Goal: Transaction & Acquisition: Book appointment/travel/reservation

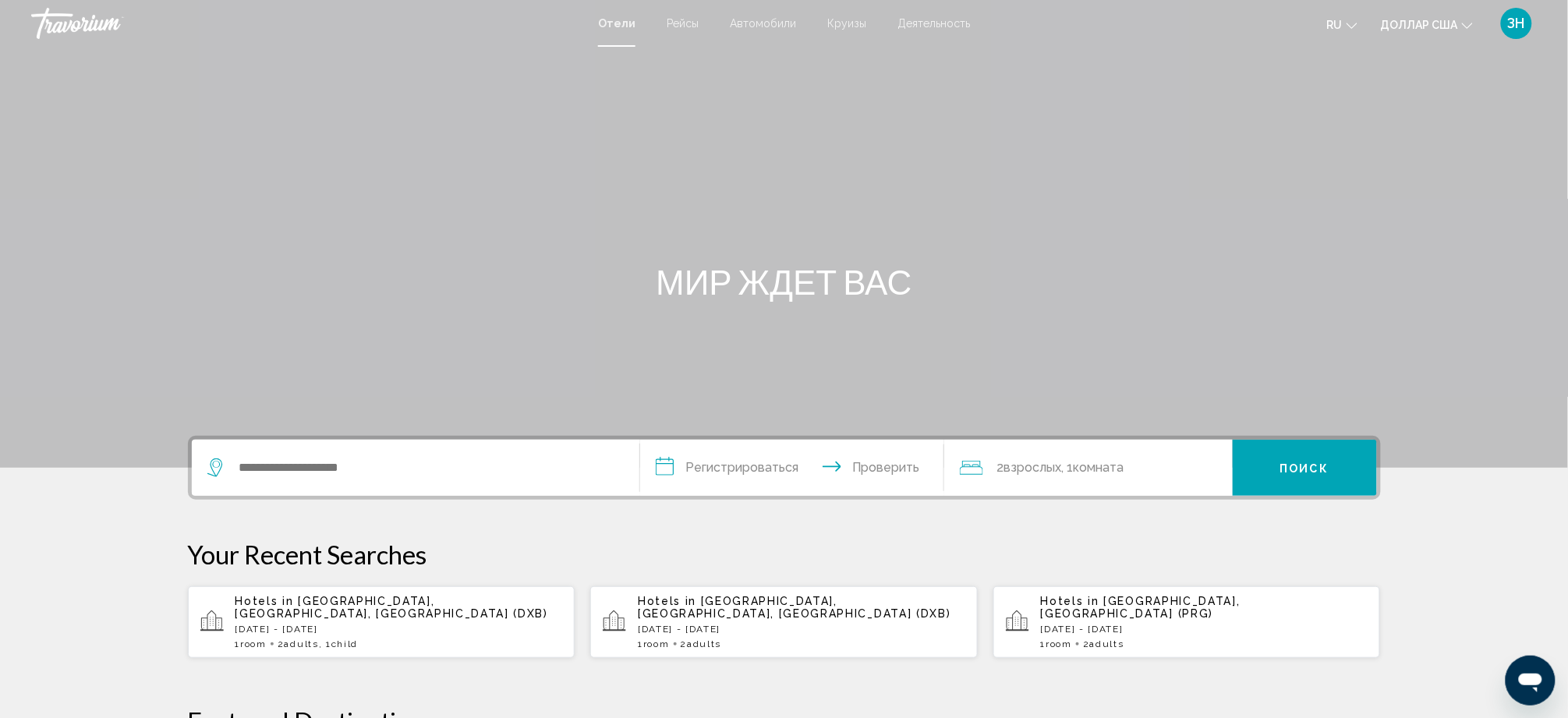
click at [856, 27] on font "Круизы" at bounding box center [847, 23] width 39 height 13
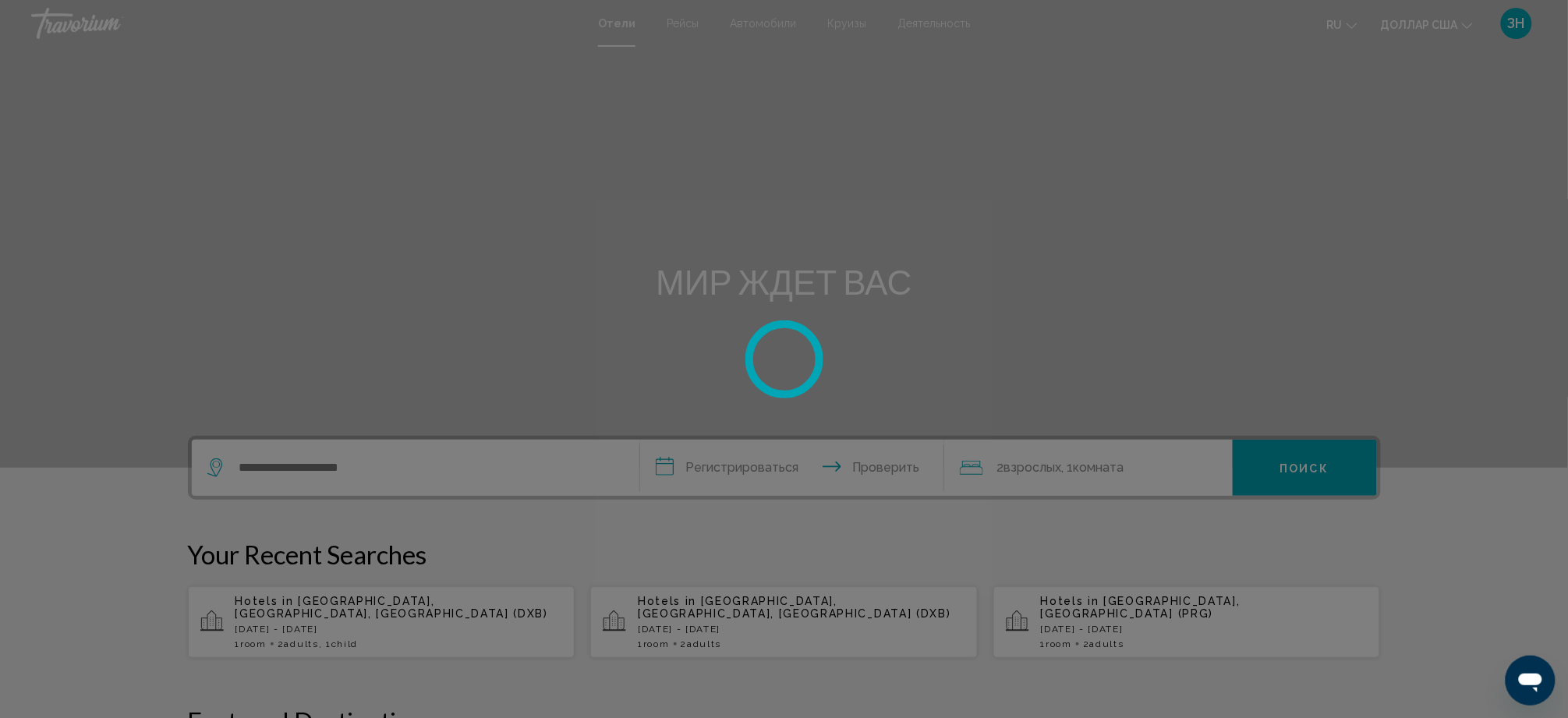
click at [759, 28] on div at bounding box center [784, 359] width 1568 height 718
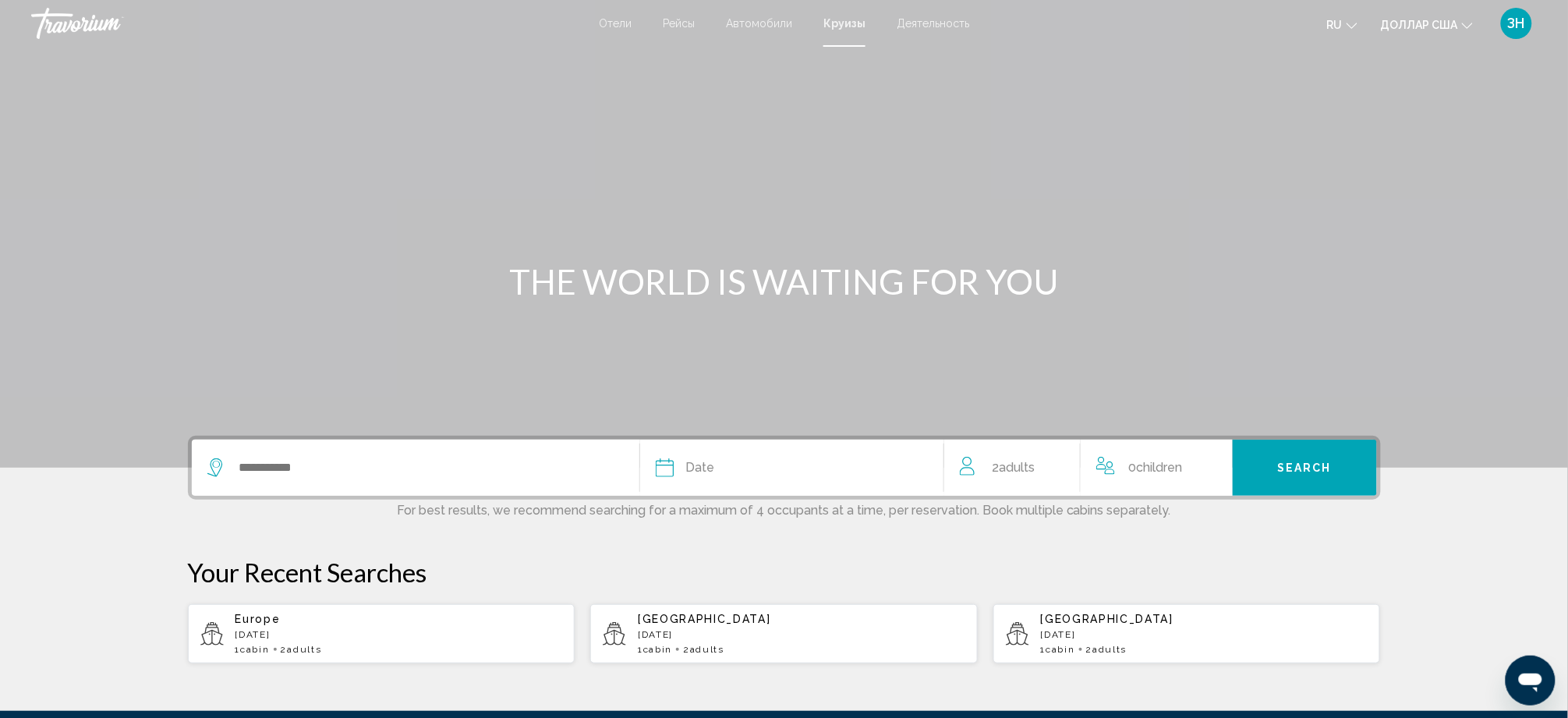
click at [962, 29] on font "Деятельность" at bounding box center [933, 23] width 73 height 13
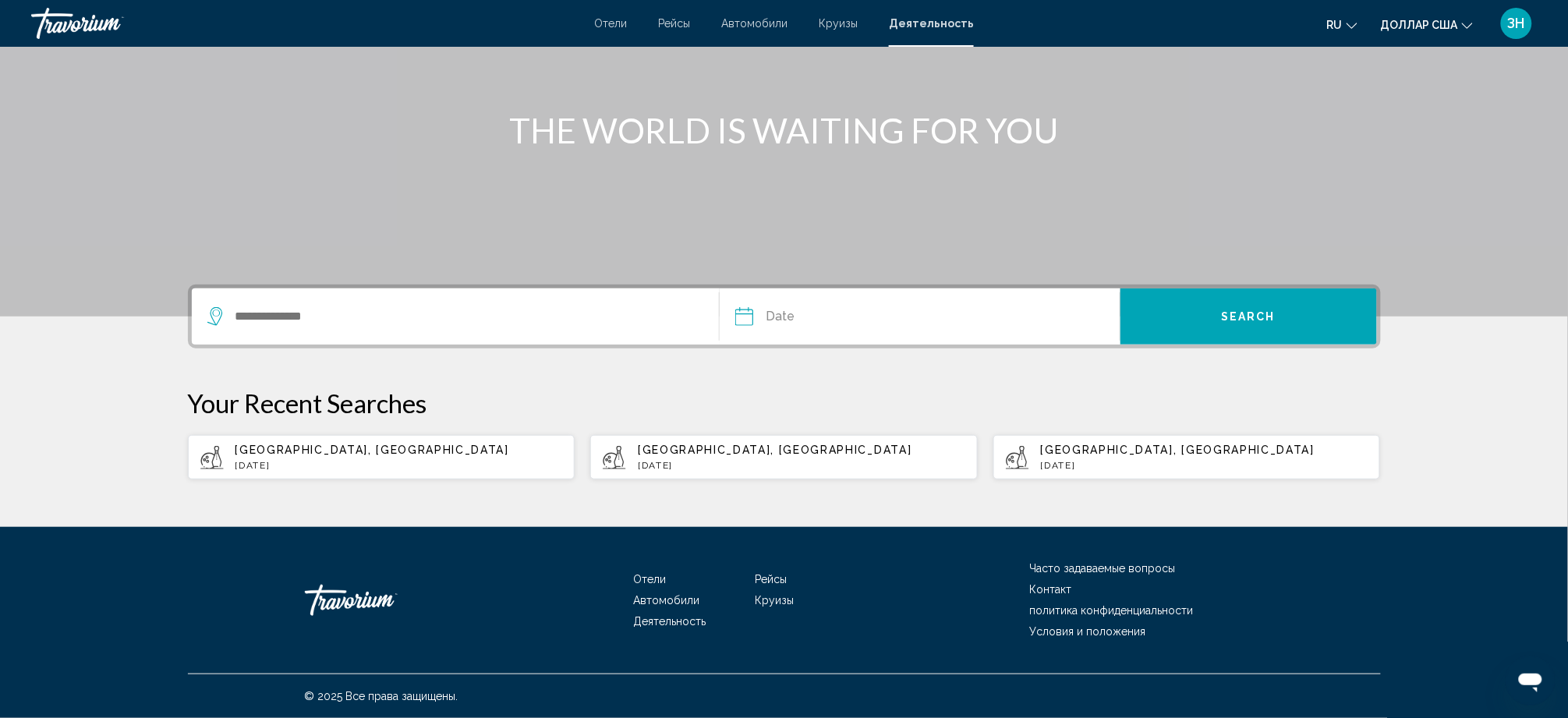
scroll to position [366, 0]
click at [287, 443] on span "Dubai, United Arab Emirates" at bounding box center [373, 449] width 274 height 13
type input "**********"
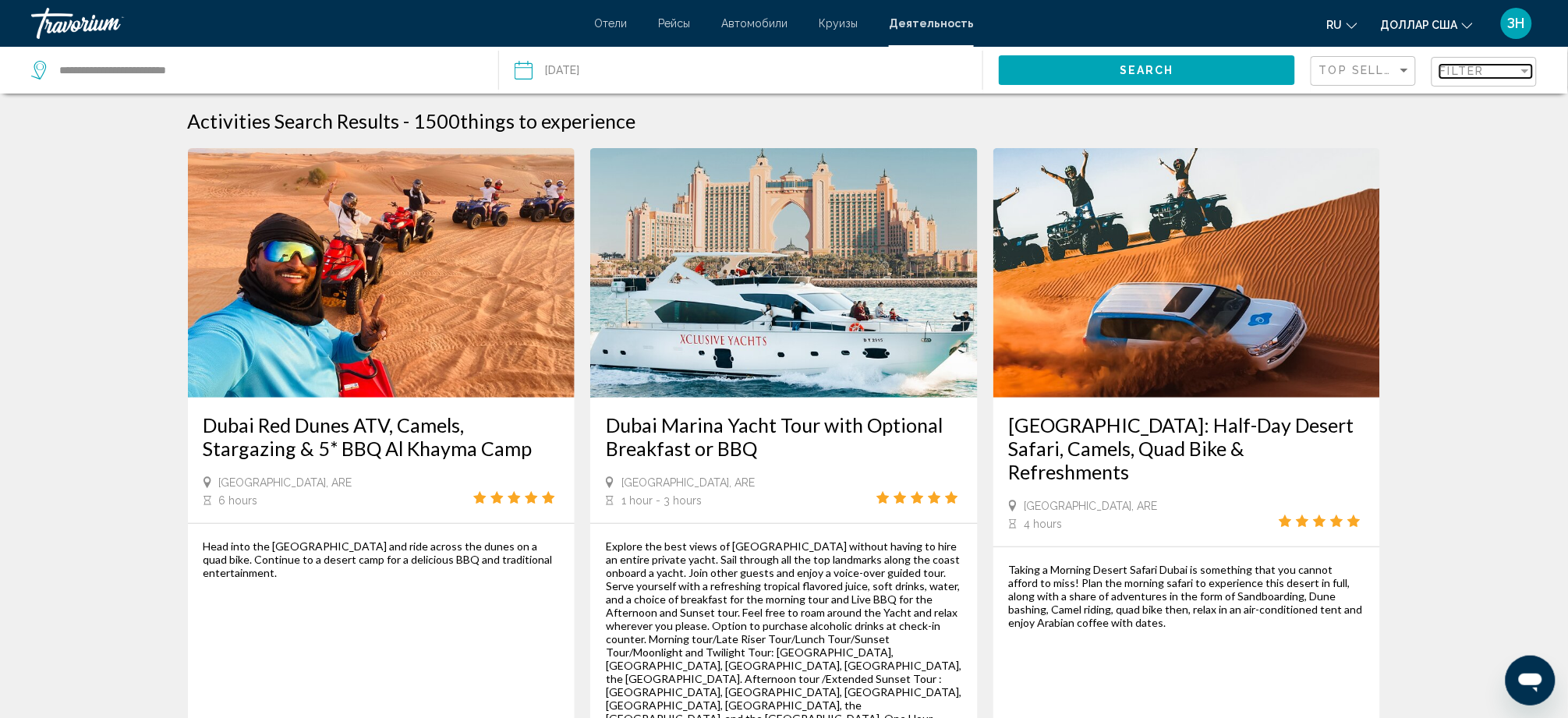
click at [1454, 77] on span "Filter" at bounding box center [1462, 70] width 44 height 13
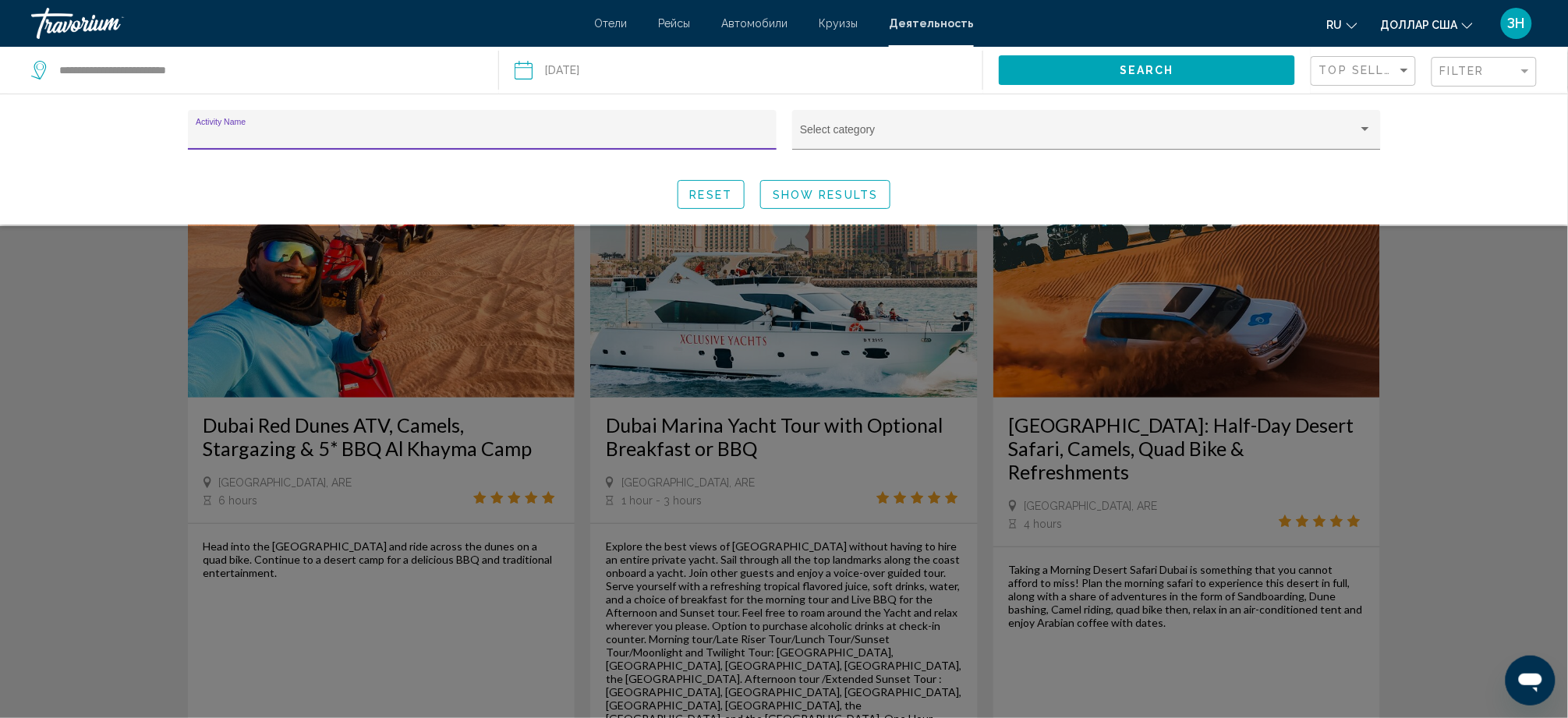
click at [195, 142] on input "Activity Name" at bounding box center [481, 135] width 572 height 13
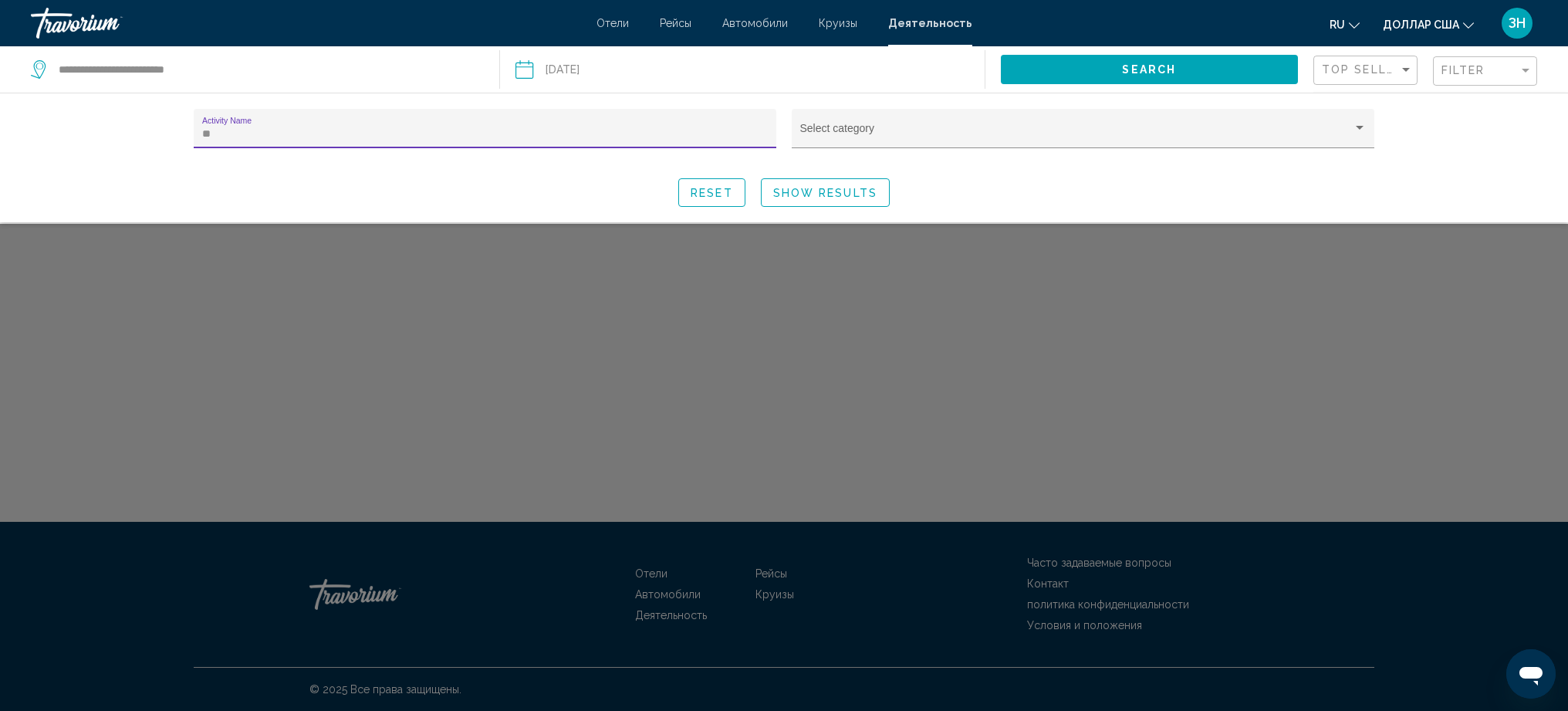
type input "*"
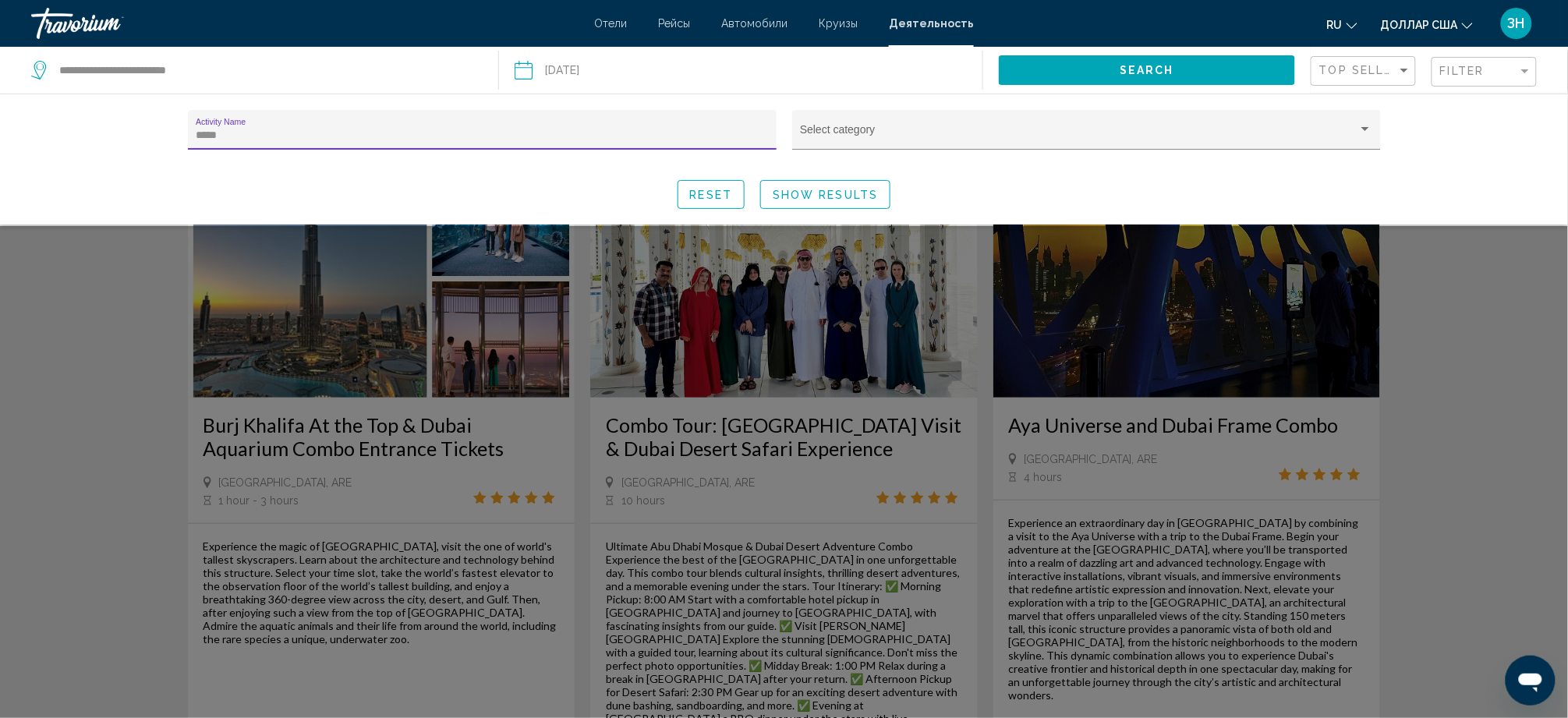
type input "*****"
click at [871, 201] on span "Show Results" at bounding box center [825, 195] width 105 height 13
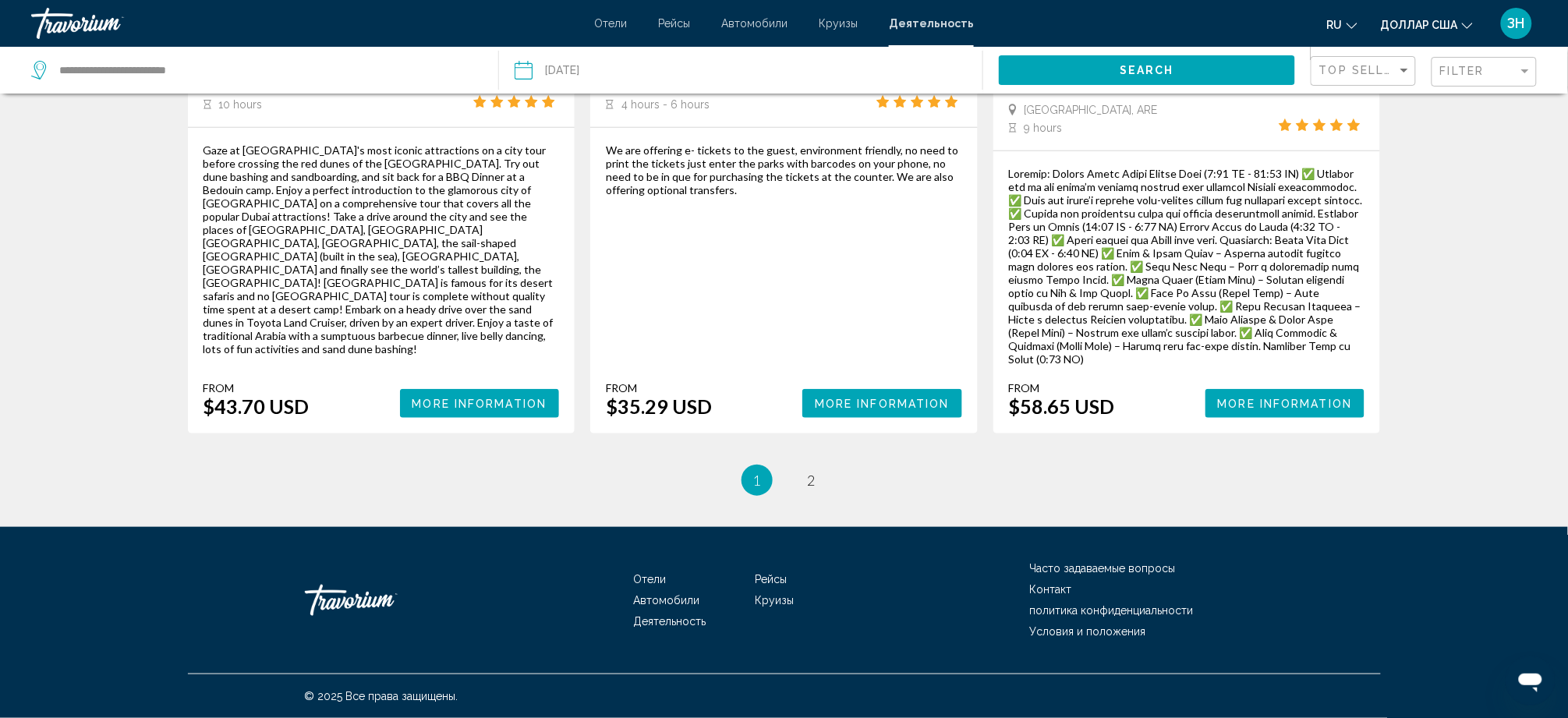
scroll to position [2575, 0]
click at [1517, 31] on div "ЗН" at bounding box center [1516, 23] width 31 height 31
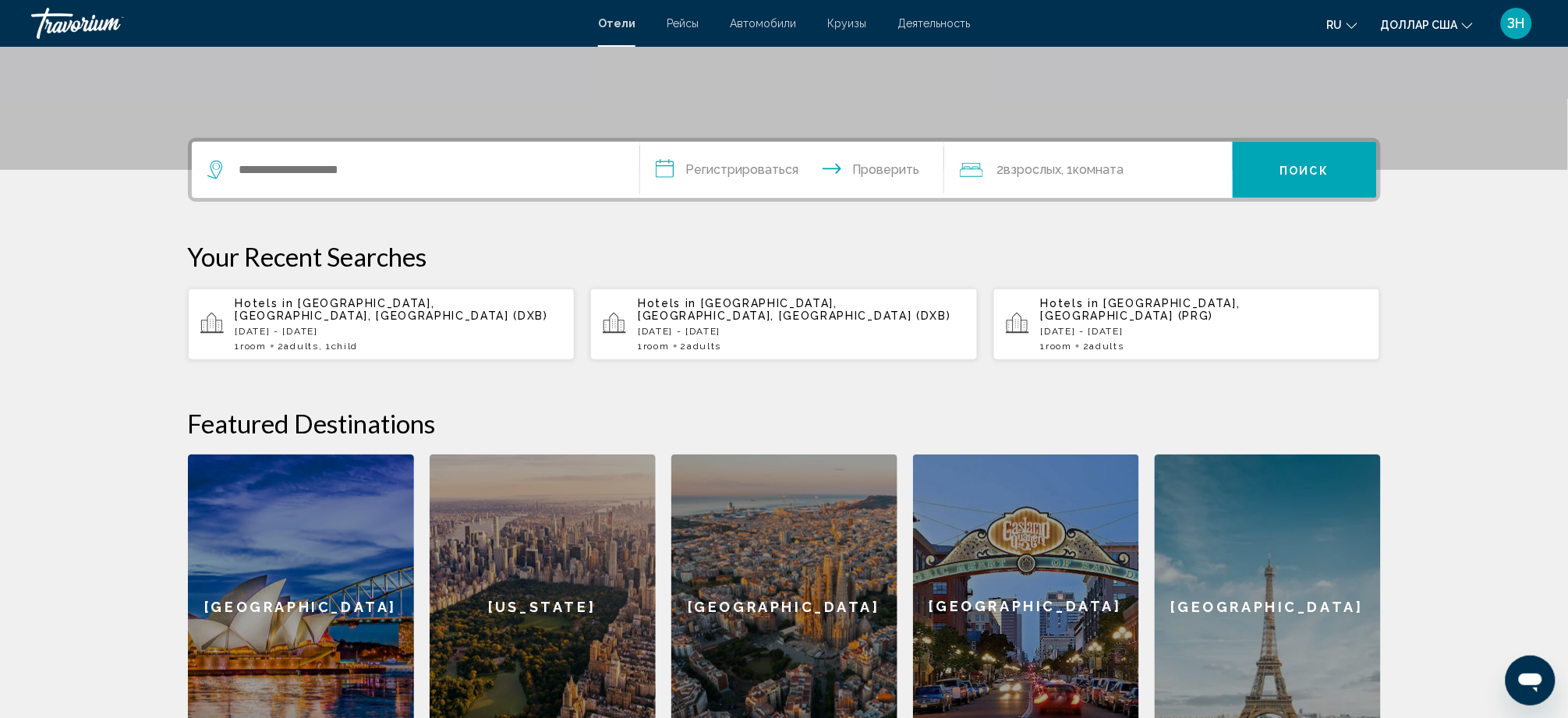
scroll to position [311, 0]
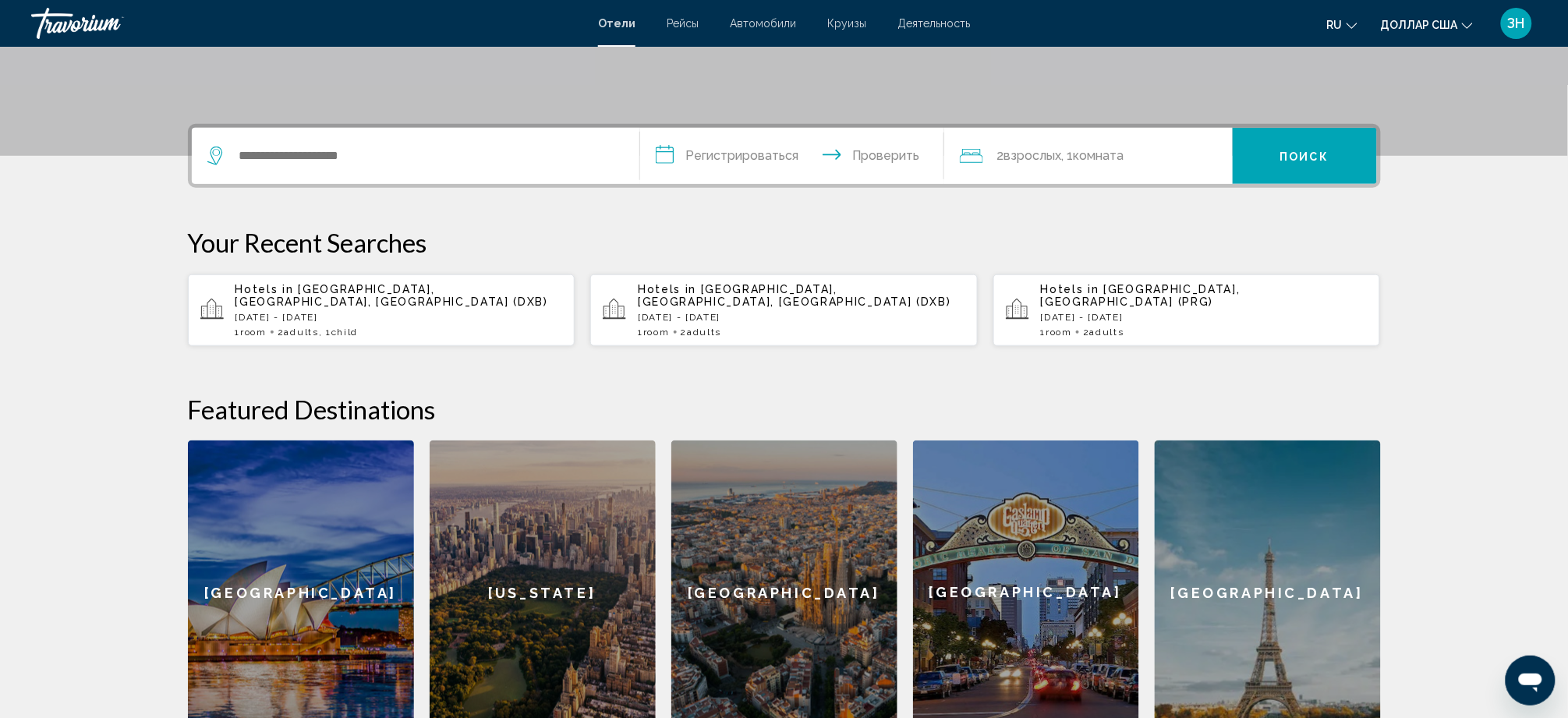
click at [339, 322] on p "[DATE] - [DATE]" at bounding box center [399, 316] width 327 height 11
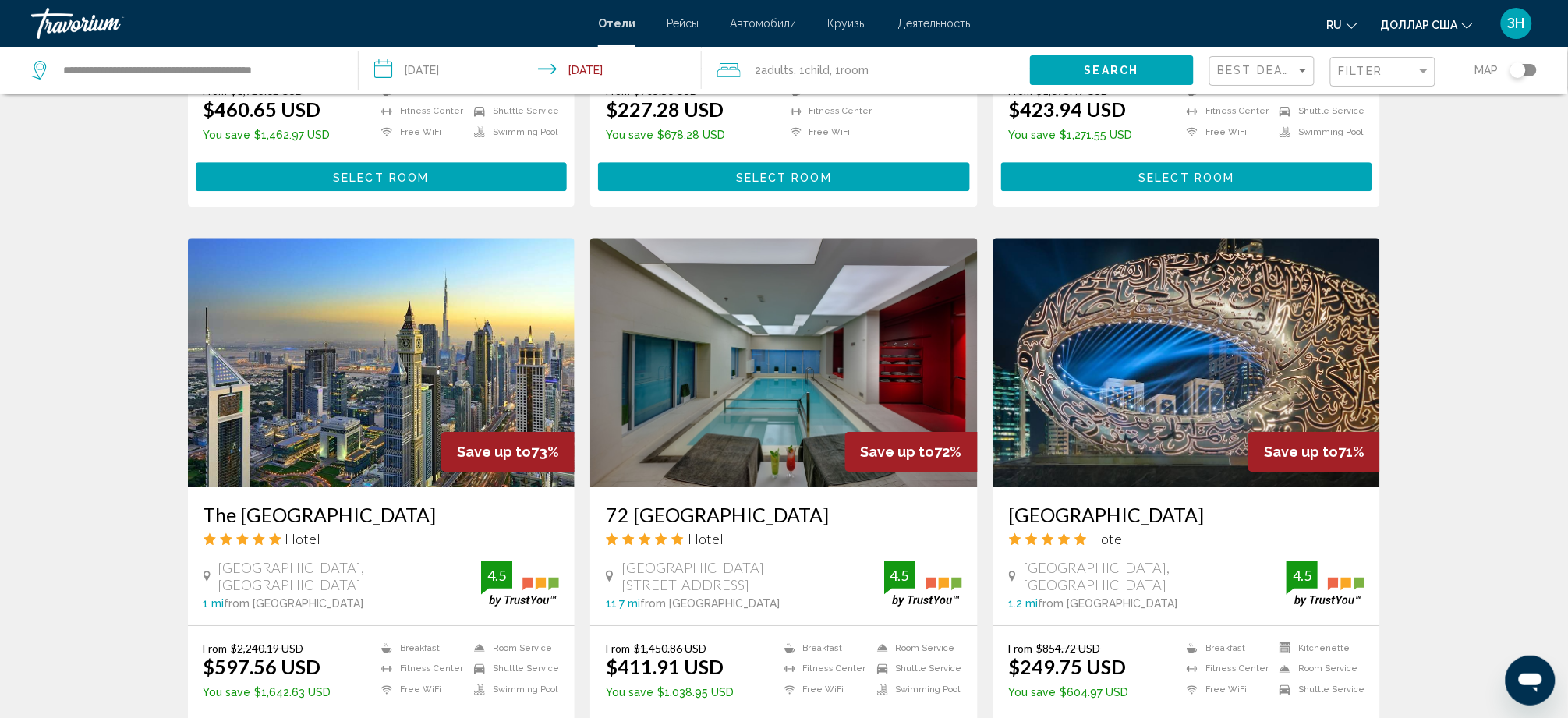
scroll to position [1662, 0]
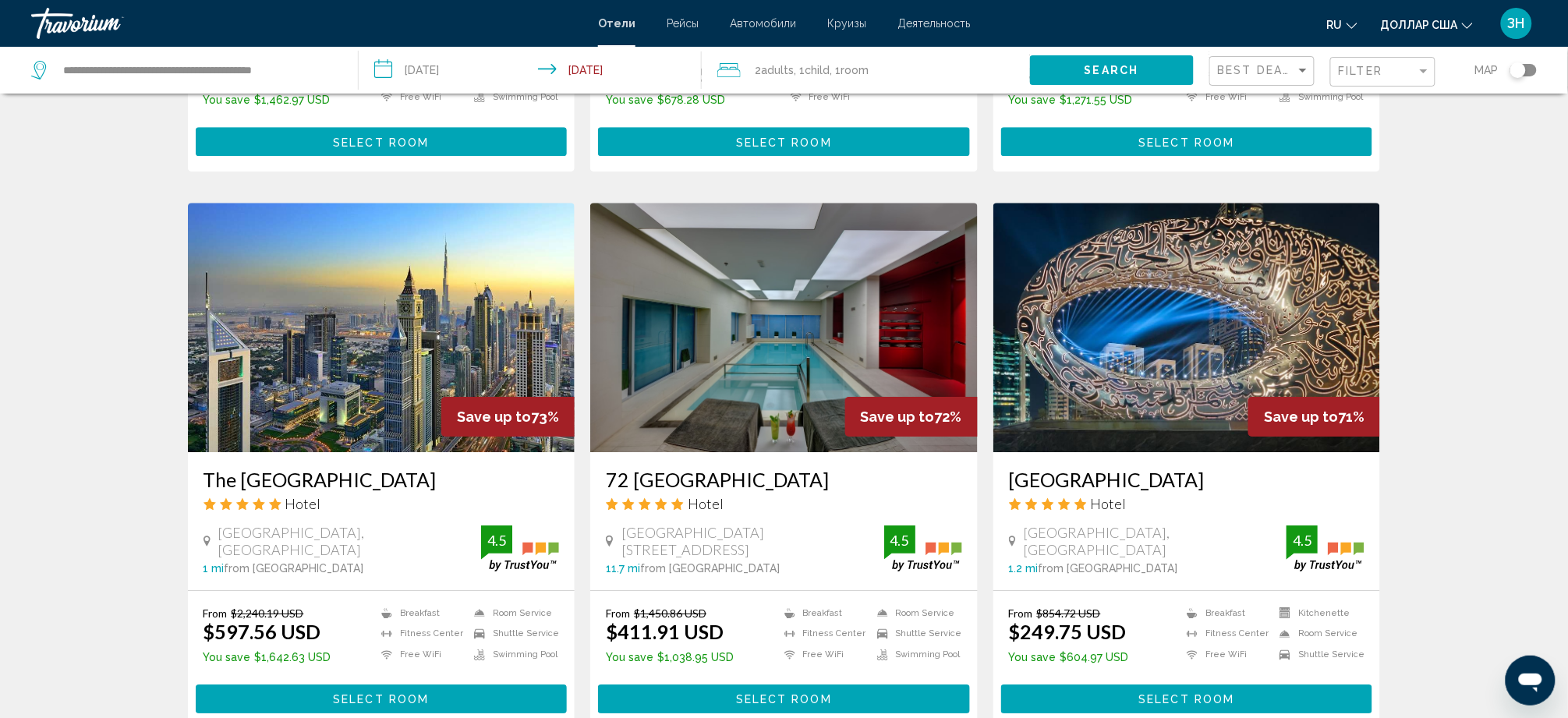
click at [333, 148] on span "Select Room" at bounding box center [381, 141] width 96 height 13
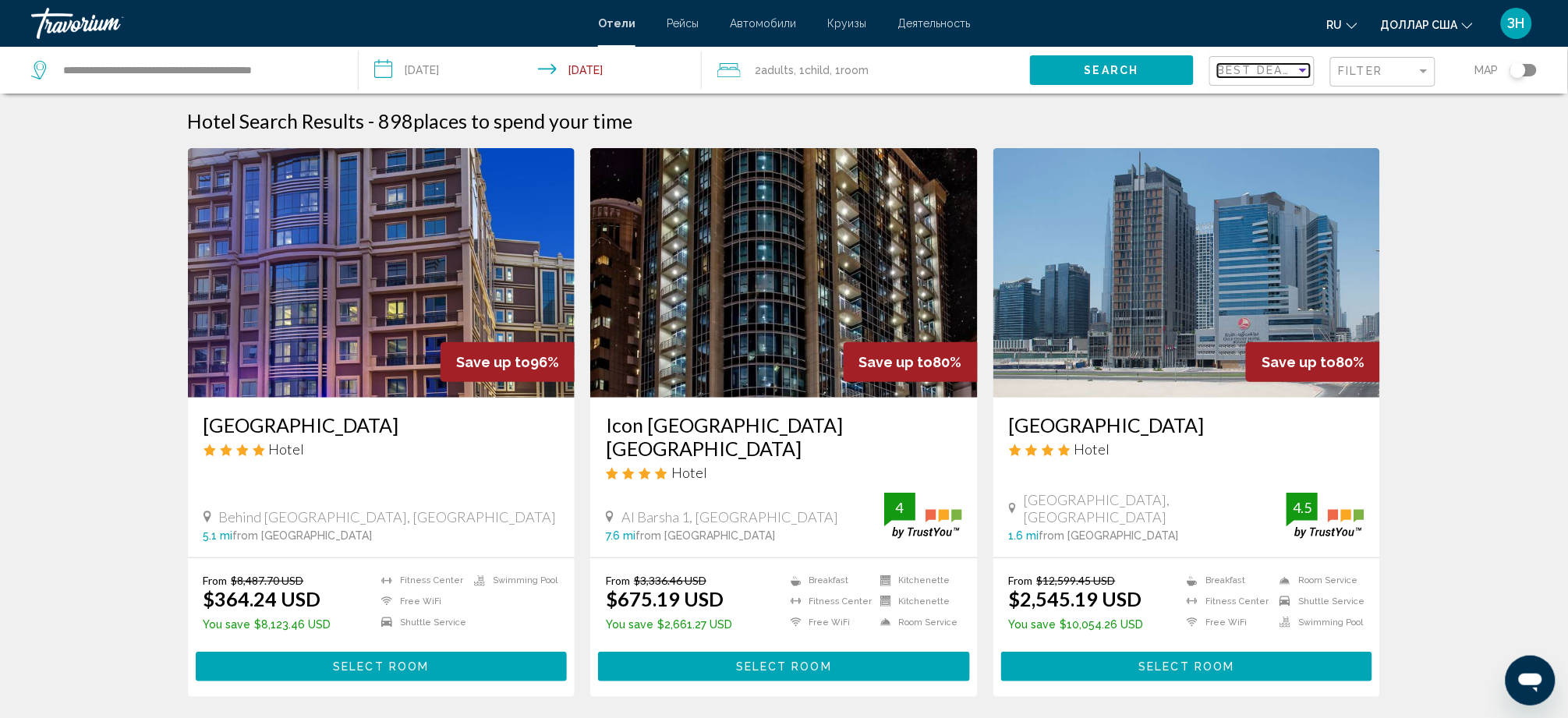
click at [1297, 76] on div "Sort by" at bounding box center [1303, 70] width 14 height 13
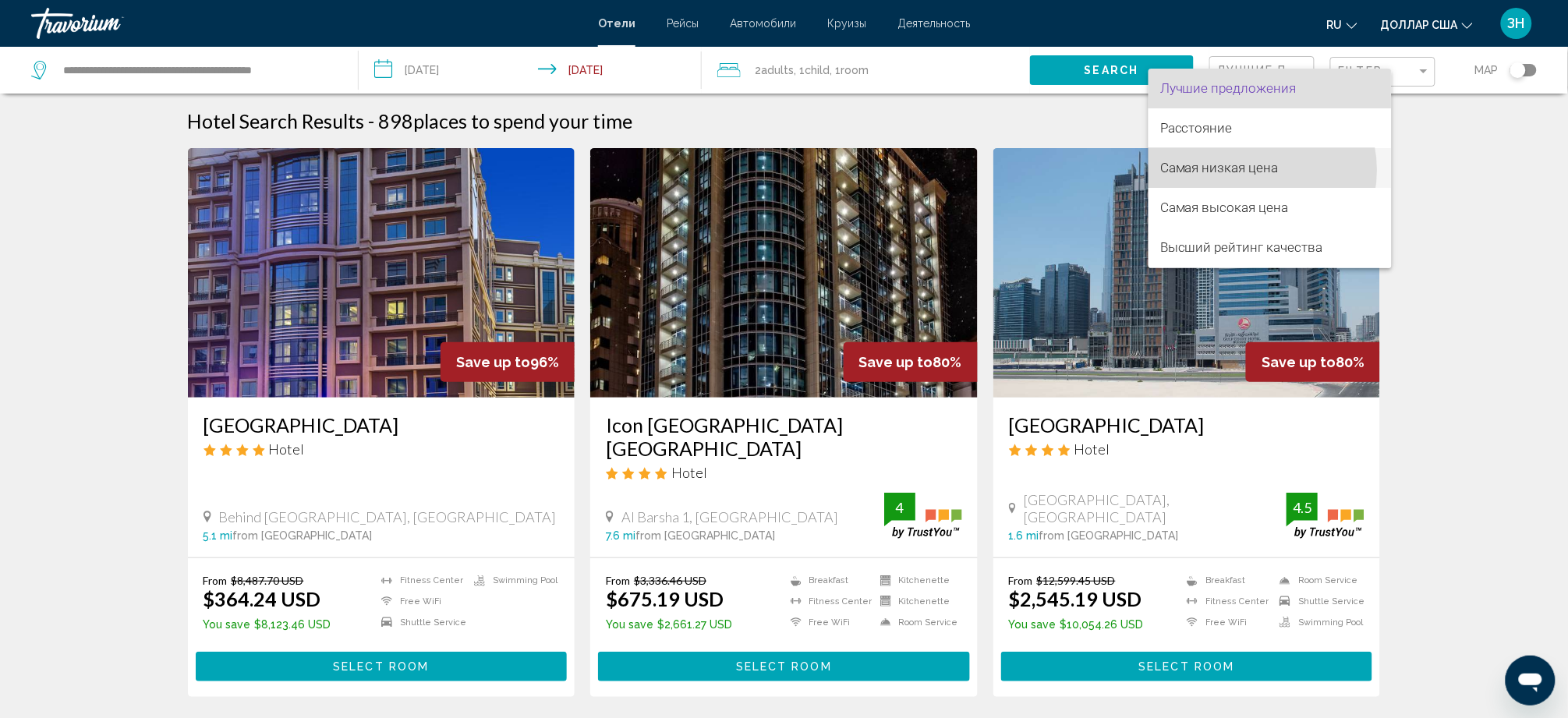
click at [1253, 170] on font "Самая низкая цена" at bounding box center [1220, 167] width 119 height 16
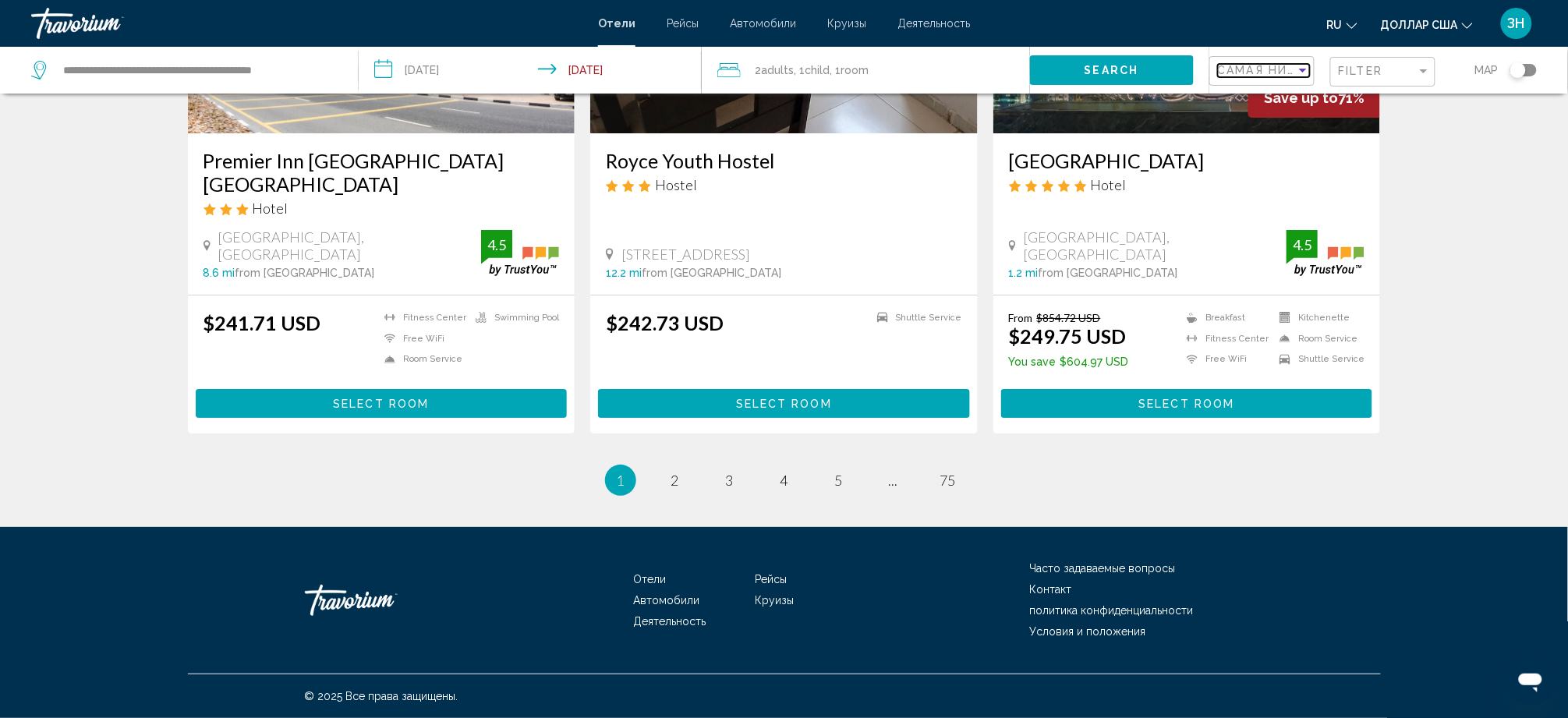
scroll to position [2286, 0]
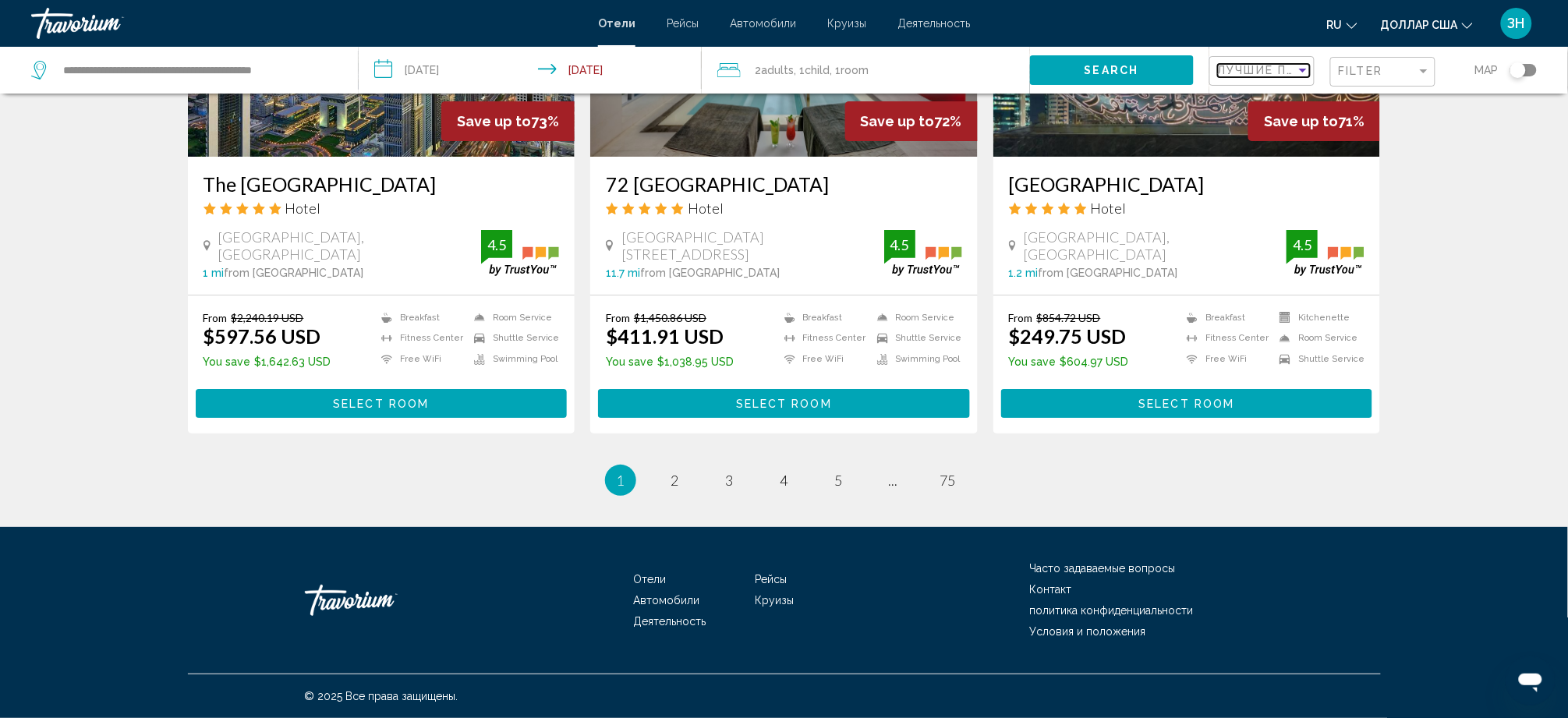
scroll to position [2315, 0]
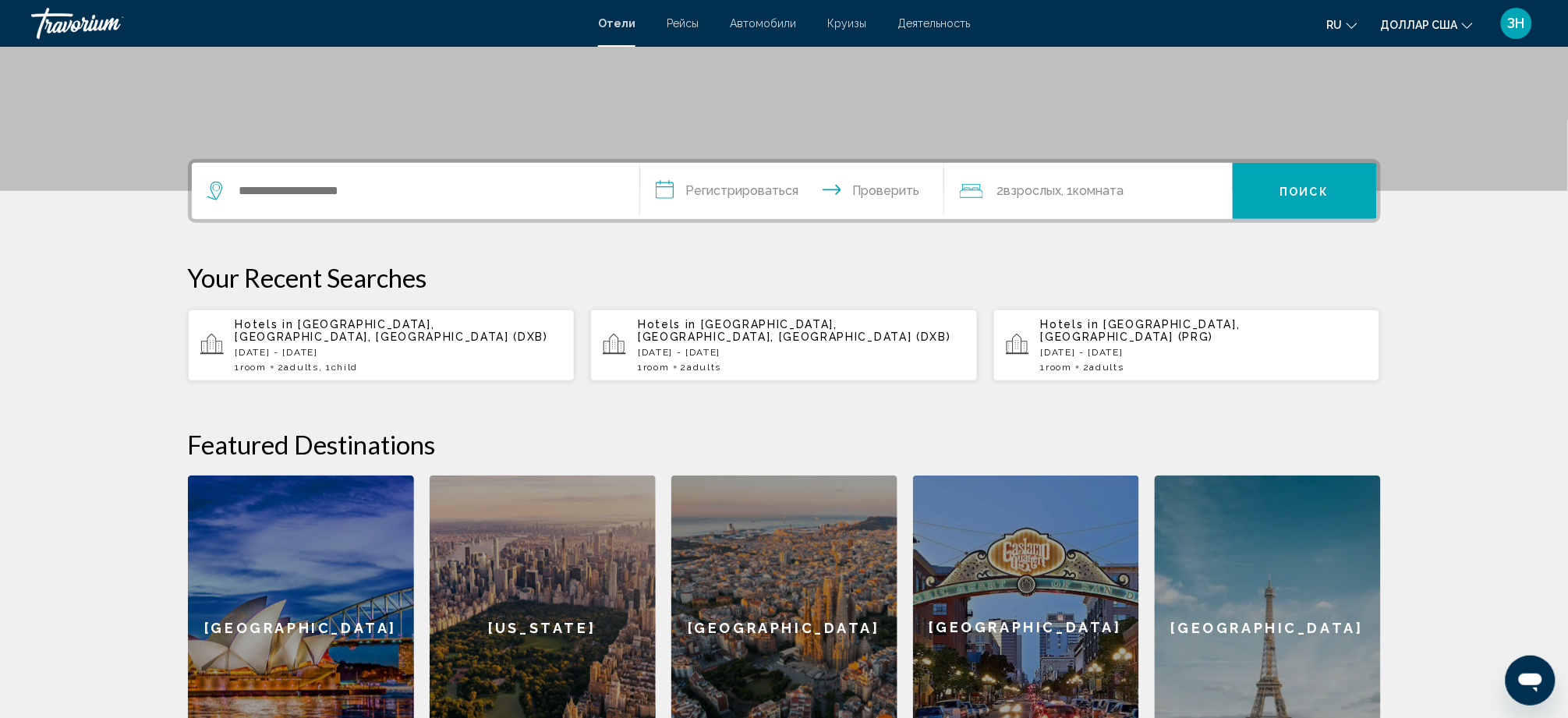
scroll to position [264, 0]
